Goal: Task Accomplishment & Management: Use online tool/utility

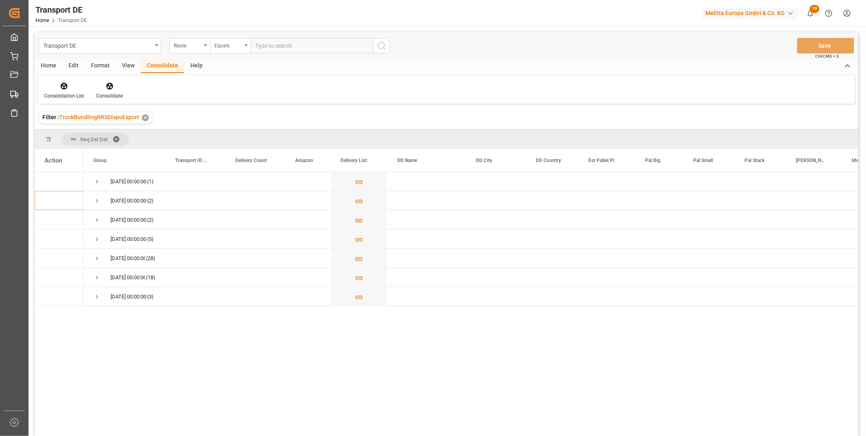
click at [221, 49] on div "Equals" at bounding box center [229, 44] width 28 height 9
click at [224, 135] on div "Starts with" at bounding box center [271, 134] width 122 height 17
type input "FR"
click at [376, 47] on button "search button" at bounding box center [381, 45] width 17 height 15
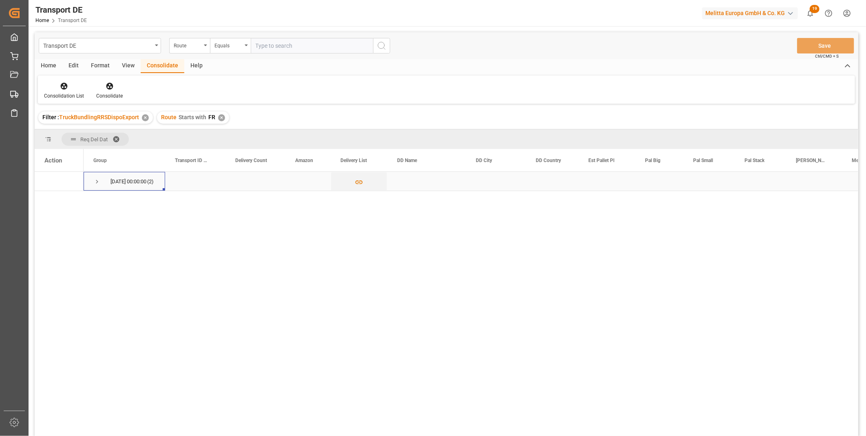
drag, startPoint x: 100, startPoint y: 179, endPoint x: 95, endPoint y: 178, distance: 5.4
click at [100, 179] on span "Press SPACE to select this row." at bounding box center [96, 181] width 7 height 7
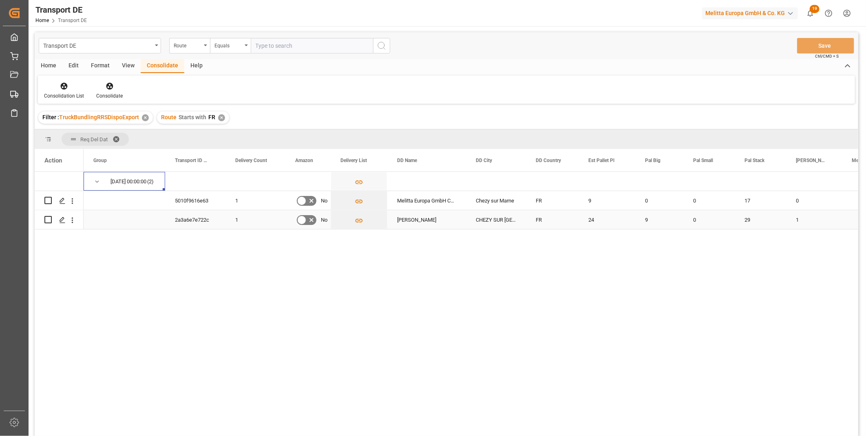
click at [49, 217] on input "Press Space to toggle row selection (unchecked)" at bounding box center [47, 219] width 7 height 7
checkbox input "true"
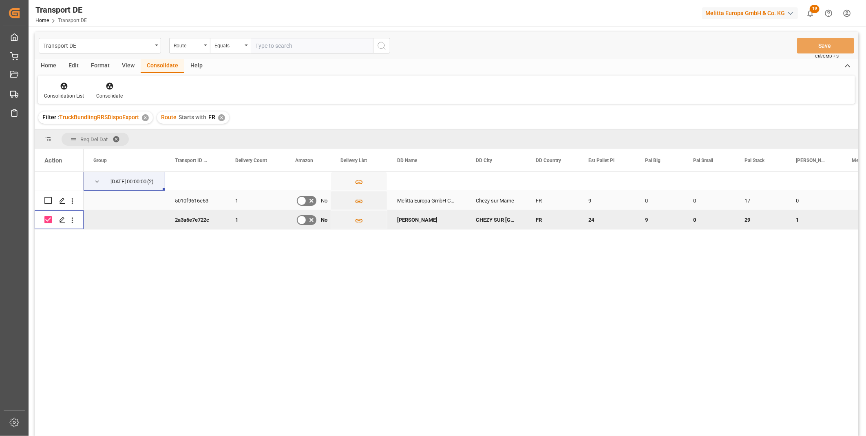
click at [49, 203] on input "Press Space to toggle row selection (unchecked)" at bounding box center [47, 200] width 7 height 7
checkbox input "true"
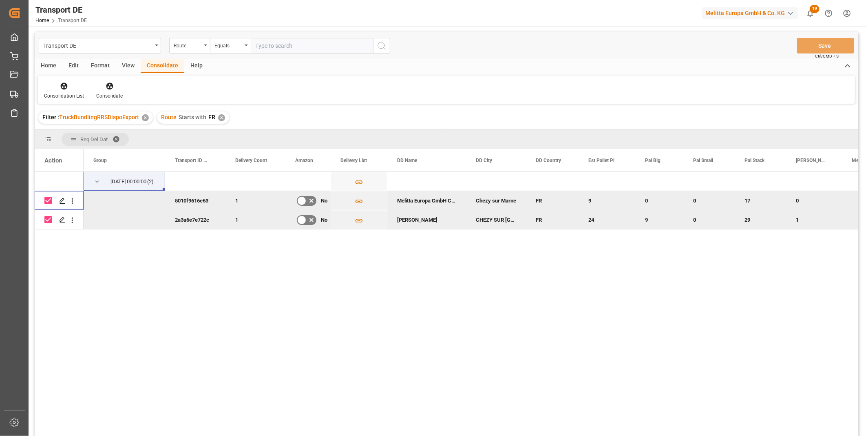
click at [115, 79] on div "Consolidation List Consolidate" at bounding box center [446, 89] width 817 height 28
click at [106, 89] on icon at bounding box center [110, 86] width 8 height 8
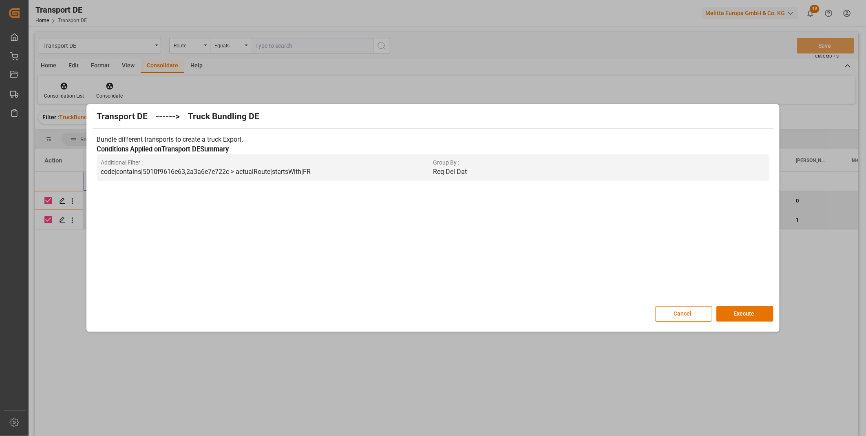
click at [750, 305] on div "Transport DE ------> Truck Bundling DE Bundle different transports to create a …" at bounding box center [433, 218] width 689 height 224
click at [739, 314] on button "Execute" at bounding box center [745, 313] width 57 height 15
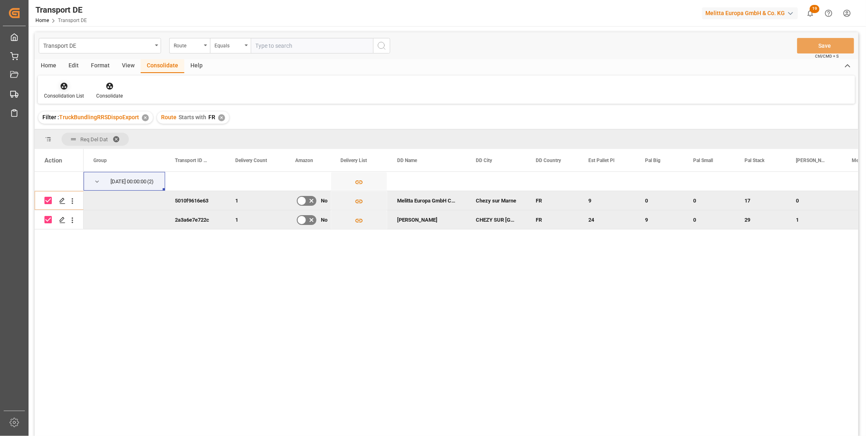
click at [62, 86] on icon at bounding box center [64, 86] width 7 height 7
click at [83, 146] on div "Transport DE Route Equals Save Ctrl/CMD + S Home Edit Format View Consolidate H…" at bounding box center [447, 244] width 824 height 425
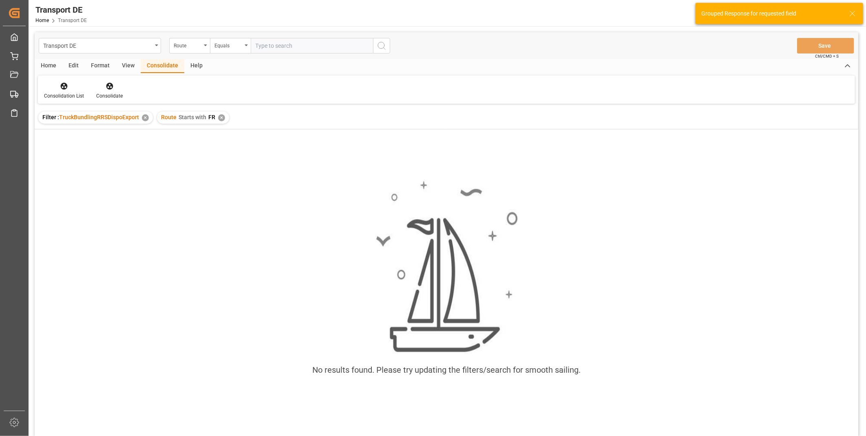
click at [219, 117] on div "✕" at bounding box center [221, 117] width 7 height 7
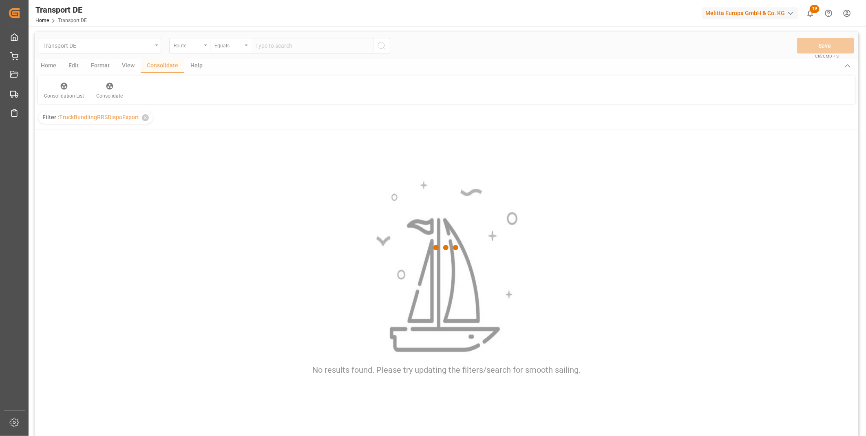
click at [219, 117] on div at bounding box center [447, 247] width 824 height 431
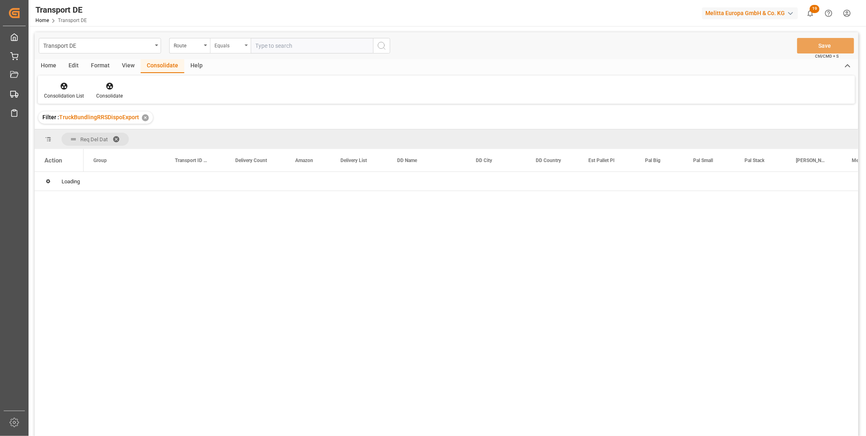
click at [221, 51] on div "Equals" at bounding box center [230, 45] width 41 height 15
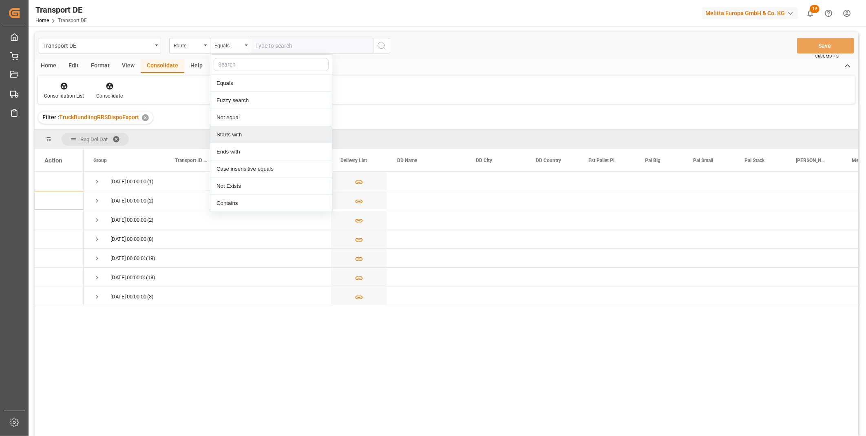
click at [233, 135] on div "Starts with" at bounding box center [271, 134] width 122 height 17
type input "AT"
click at [379, 41] on icon "search button" at bounding box center [382, 46] width 10 height 10
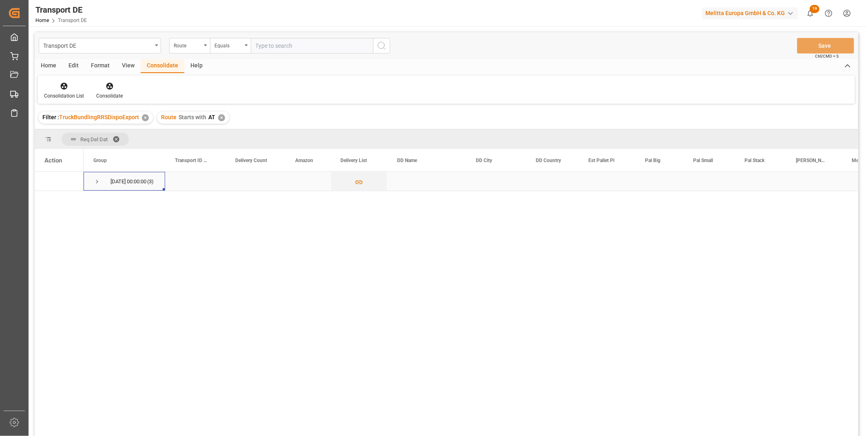
click at [95, 184] on span "Press SPACE to select this row." at bounding box center [96, 181] width 7 height 7
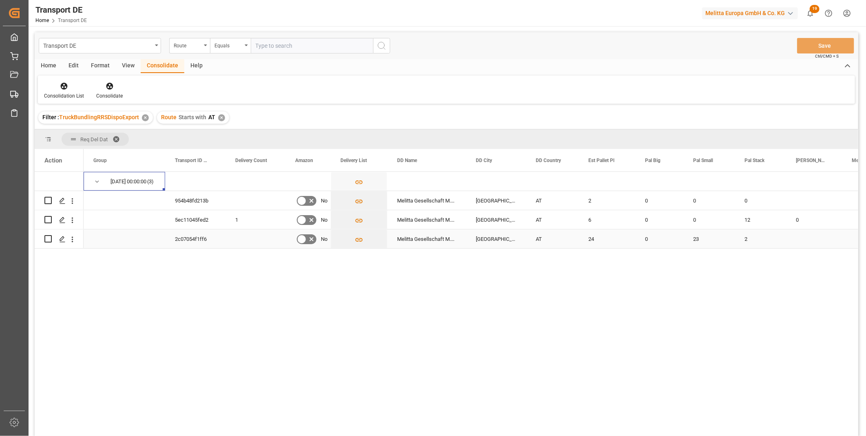
click at [46, 241] on input "Press Space to toggle row selection (unchecked)" at bounding box center [47, 238] width 7 height 7
checkbox input "true"
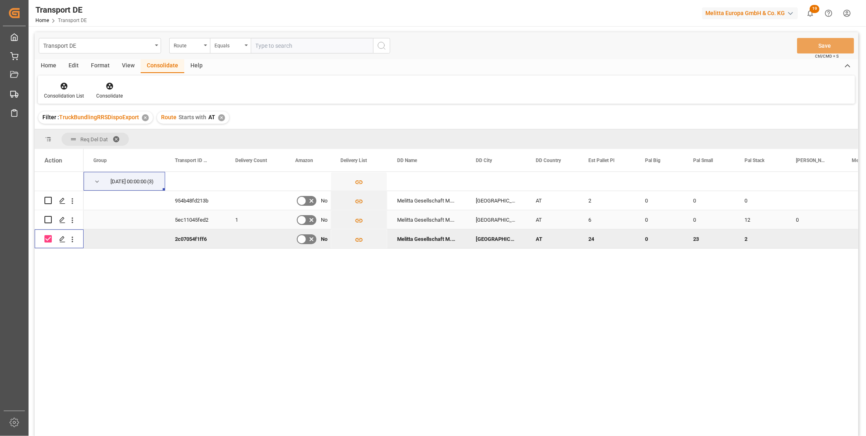
click at [45, 217] on input "Press Space to toggle row selection (unchecked)" at bounding box center [47, 219] width 7 height 7
checkbox input "true"
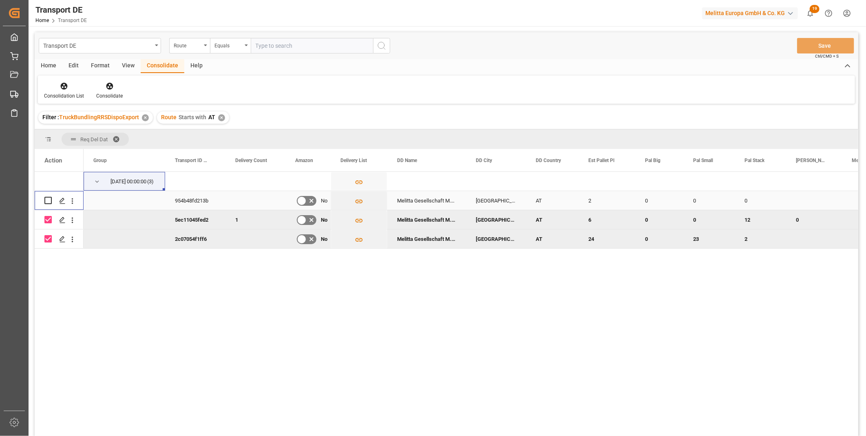
click at [49, 205] on div "Press SPACE to select this row." at bounding box center [47, 200] width 7 height 19
click at [47, 197] on input "Press Space to toggle row selection (unchecked)" at bounding box center [47, 200] width 7 height 7
checkbox input "true"
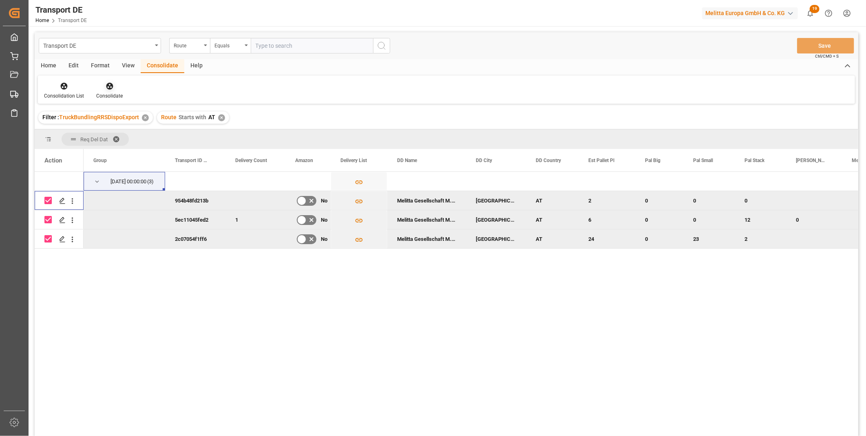
click at [111, 91] on div "Consolidate" at bounding box center [109, 91] width 39 height 18
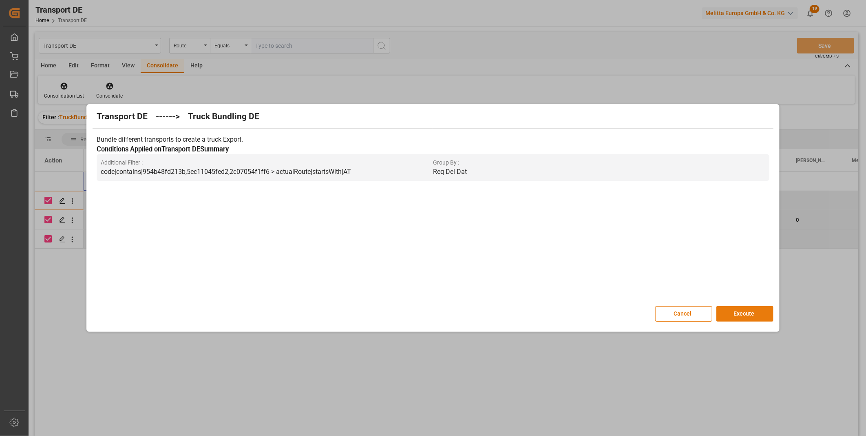
click at [730, 311] on button "Execute" at bounding box center [745, 313] width 57 height 15
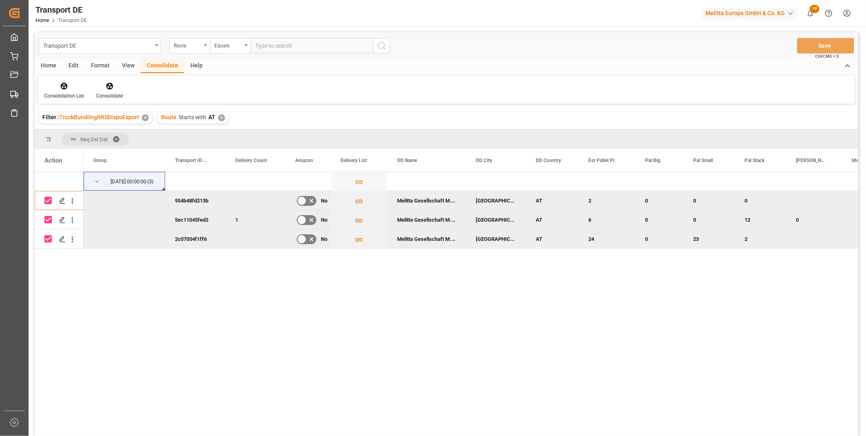
click at [64, 100] on div "Consolidation List Consolidate" at bounding box center [446, 89] width 817 height 28
click at [70, 92] on div "Consolidation List" at bounding box center [64, 95] width 40 height 7
click at [135, 145] on div "Transport DE Route Equals Save Ctrl/CMD + S Home Edit Format View Consolidate H…" at bounding box center [447, 244] width 824 height 425
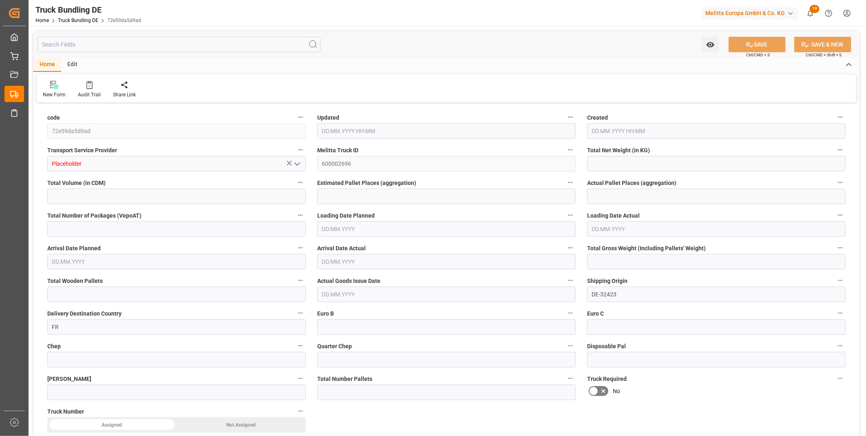
type input "7131.042"
type input "51595.536"
type input "33"
type input "0"
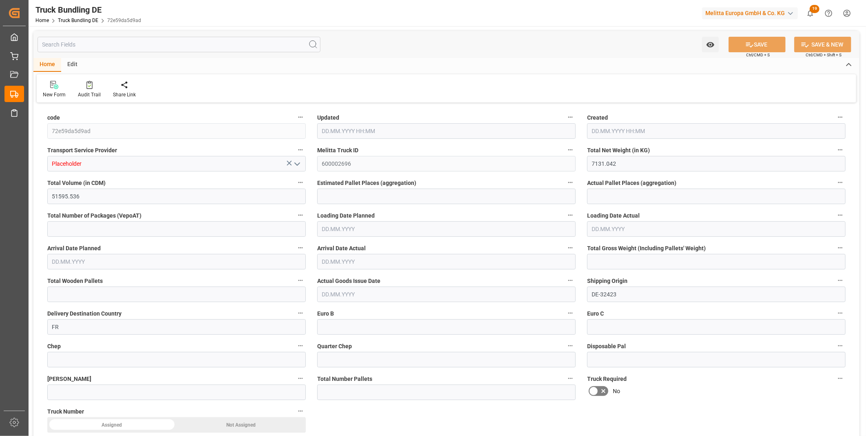
type input "10144"
type input "56"
type input "0"
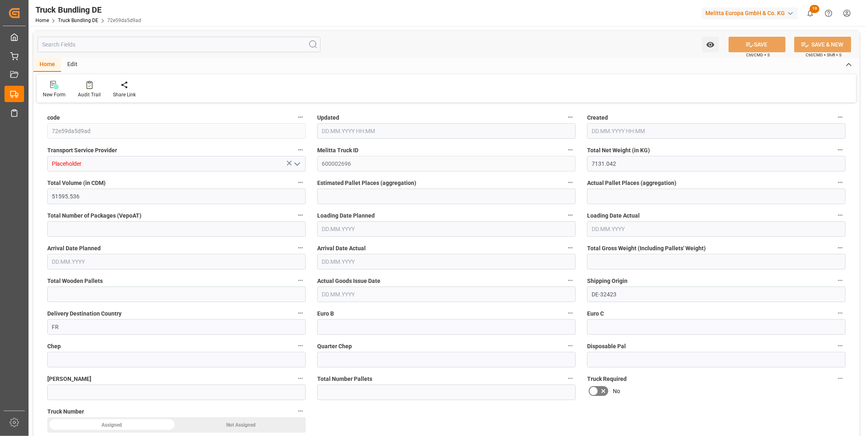
type input "0"
type input "[DATE] 11:37"
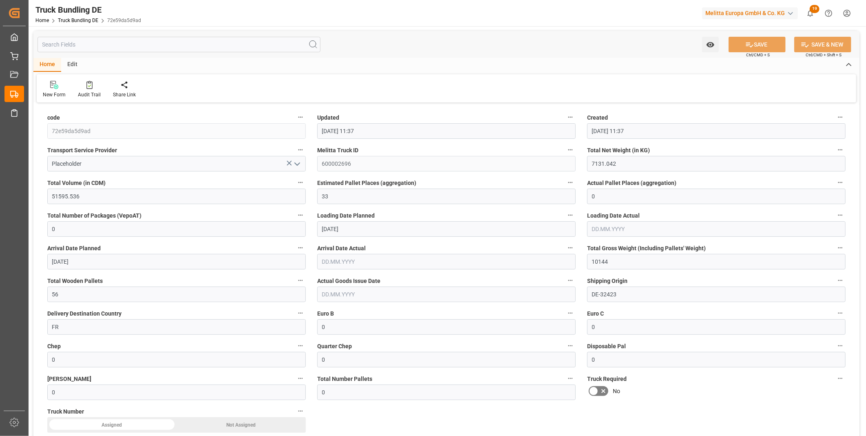
type input "[DATE] 11:37"
type input "[DATE]"
type input "5873.385"
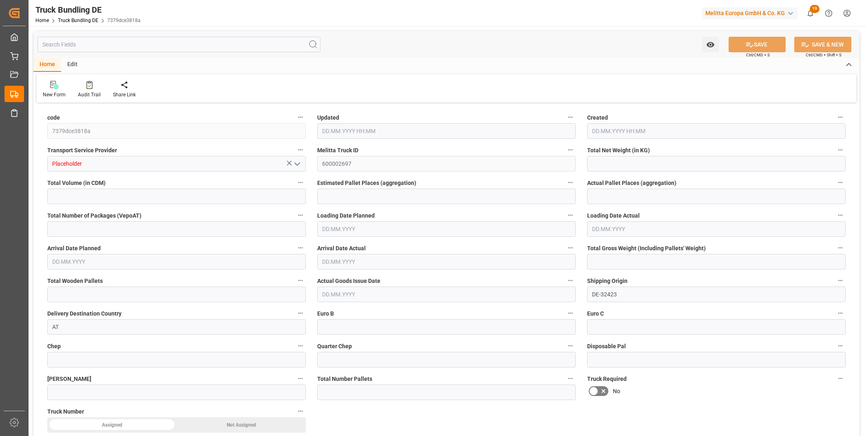
type input "37387.321"
type input "32"
type input "0"
type input "8407.665"
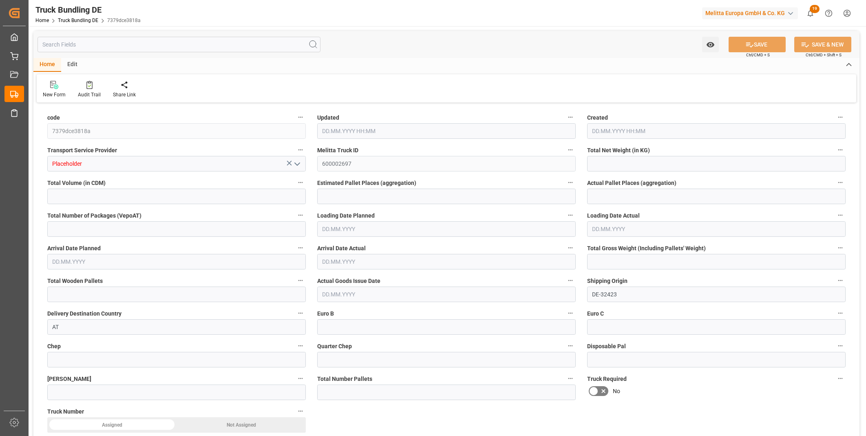
type input "43"
type input "0"
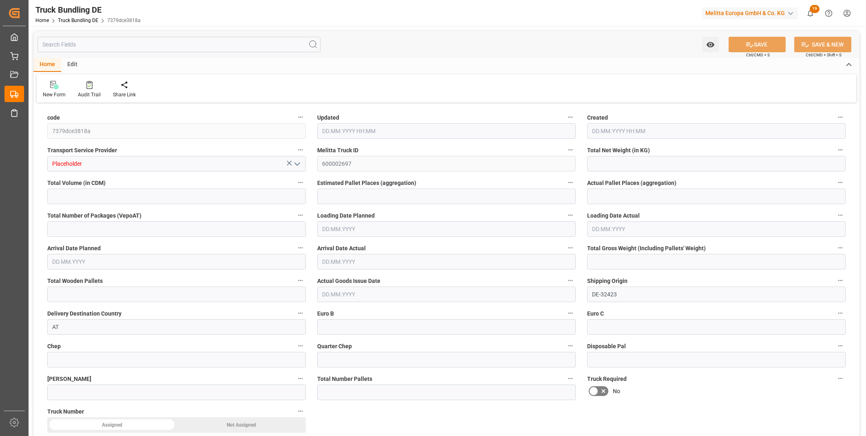
type input "0"
type input "17.09.2025 11:38"
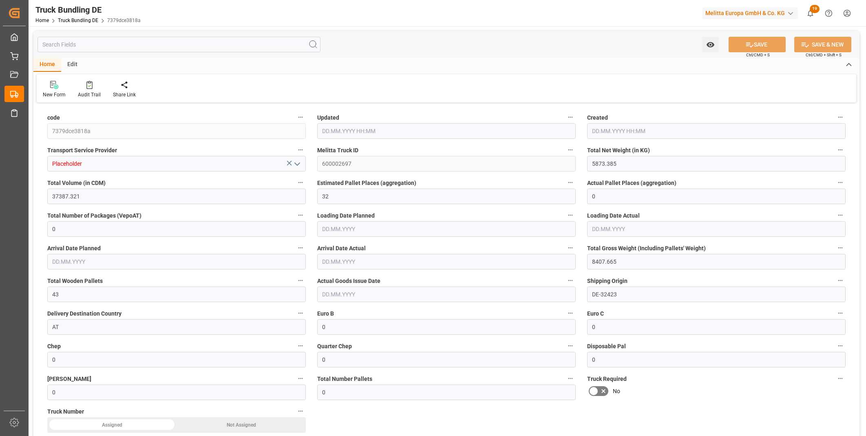
type input "[DATE]"
